Goal: Task Accomplishment & Management: Manage account settings

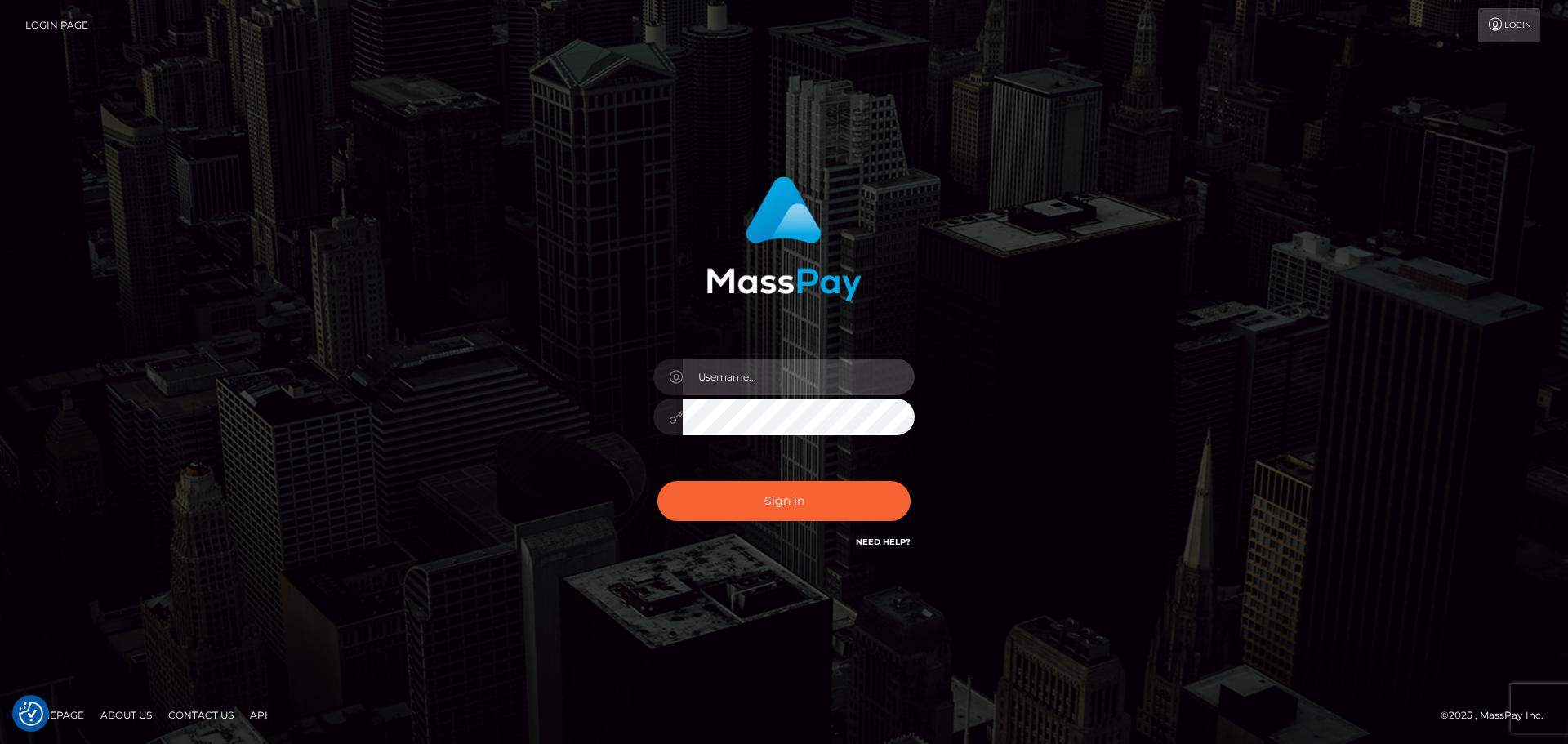
click at [845, 369] on input "text" at bounding box center [798, 376] width 232 height 37
click at [0, 743] on com-1password-button at bounding box center [0, 744] width 0 height 0
type input "dawson.throne"
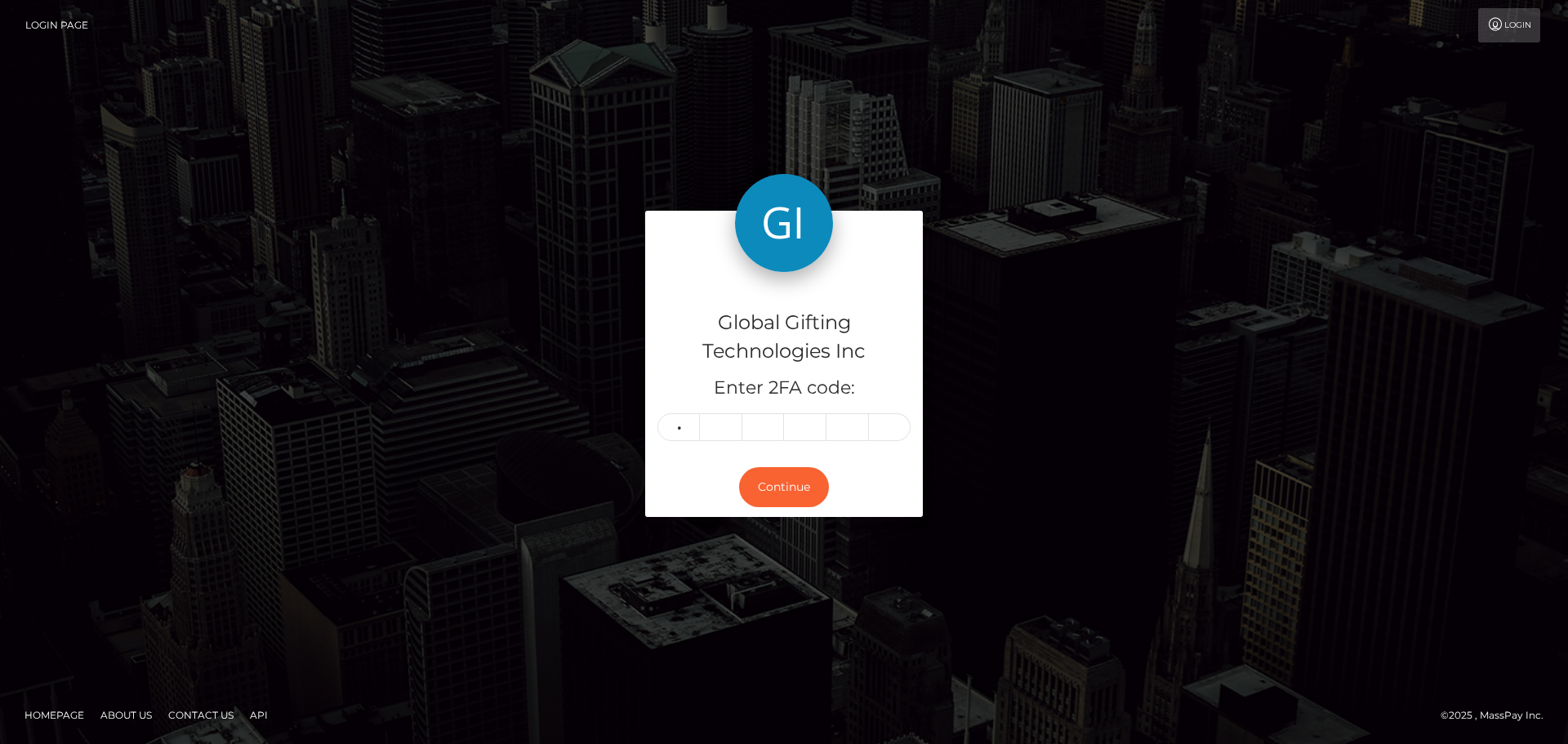
type input "5"
type input "9"
type input "3"
type input "9"
type input "0"
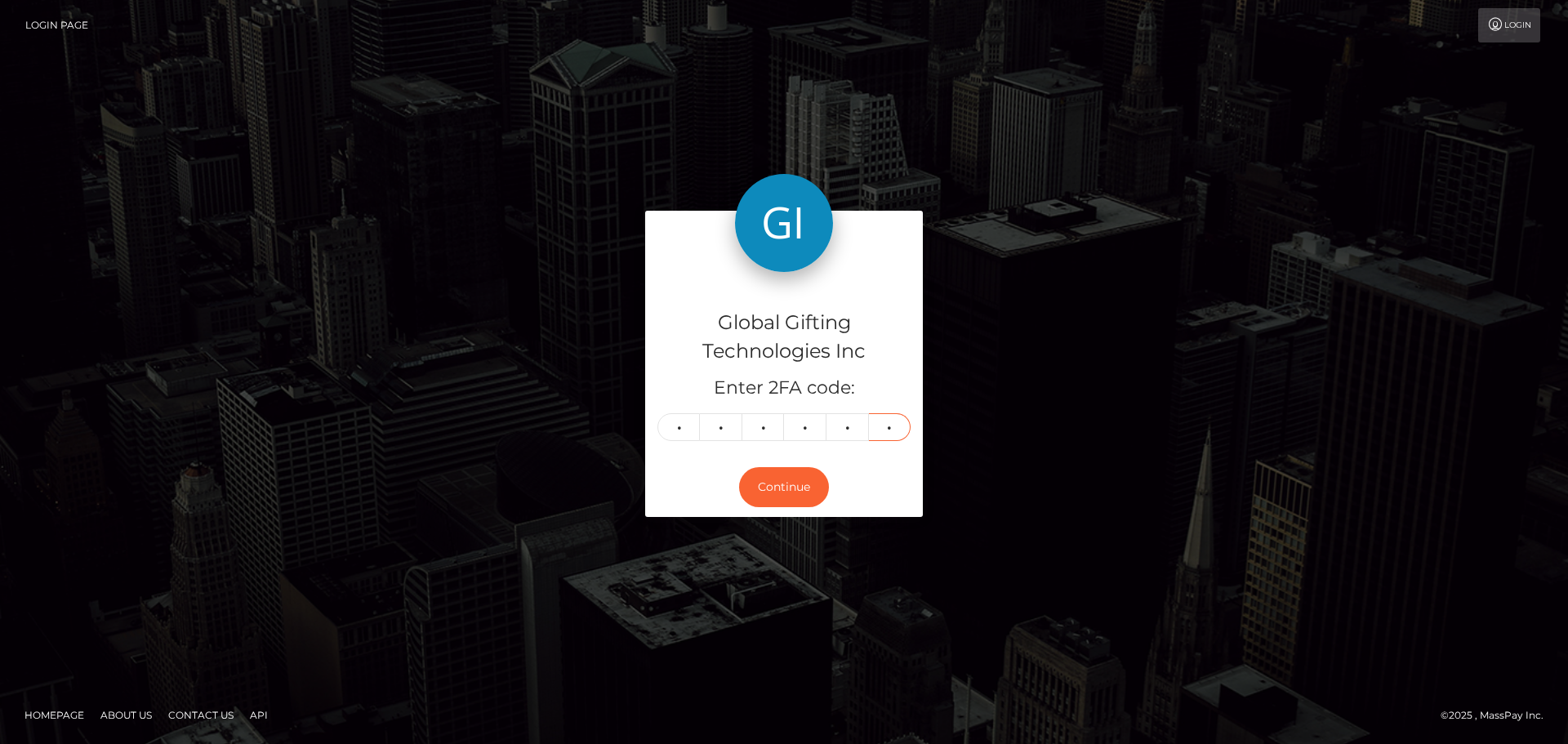
type input "5"
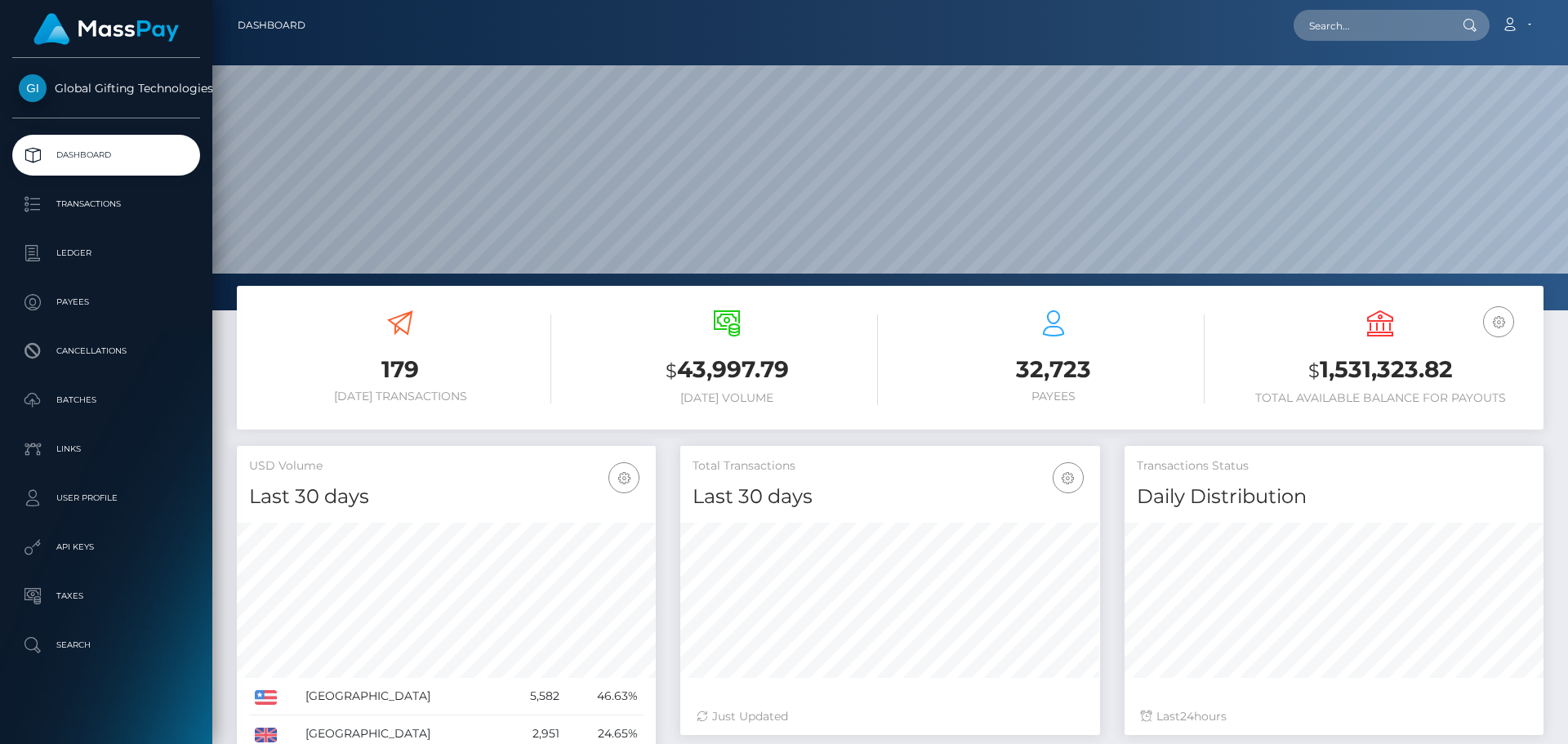
scroll to position [290, 420]
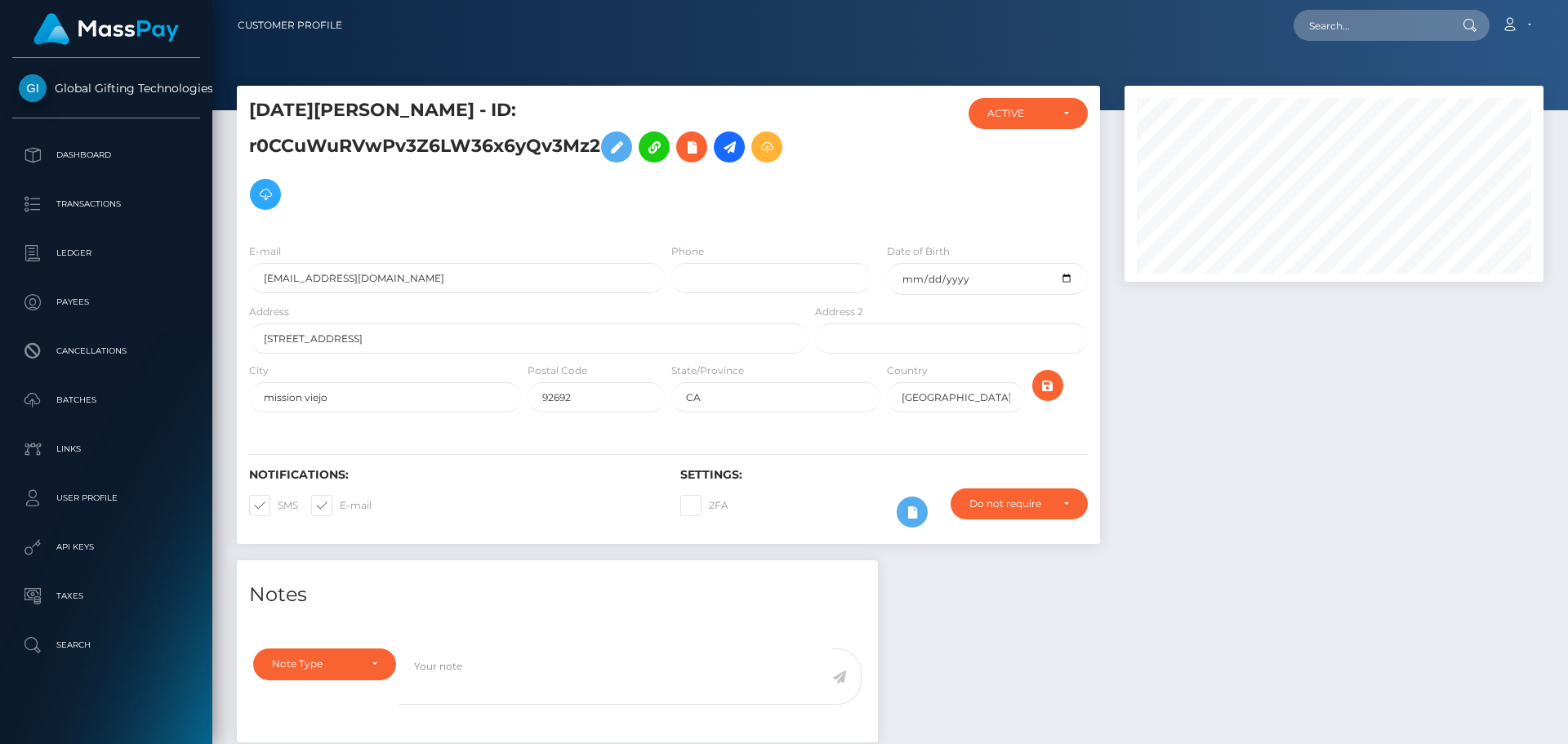
scroll to position [196, 420]
